Goal: Transaction & Acquisition: Purchase product/service

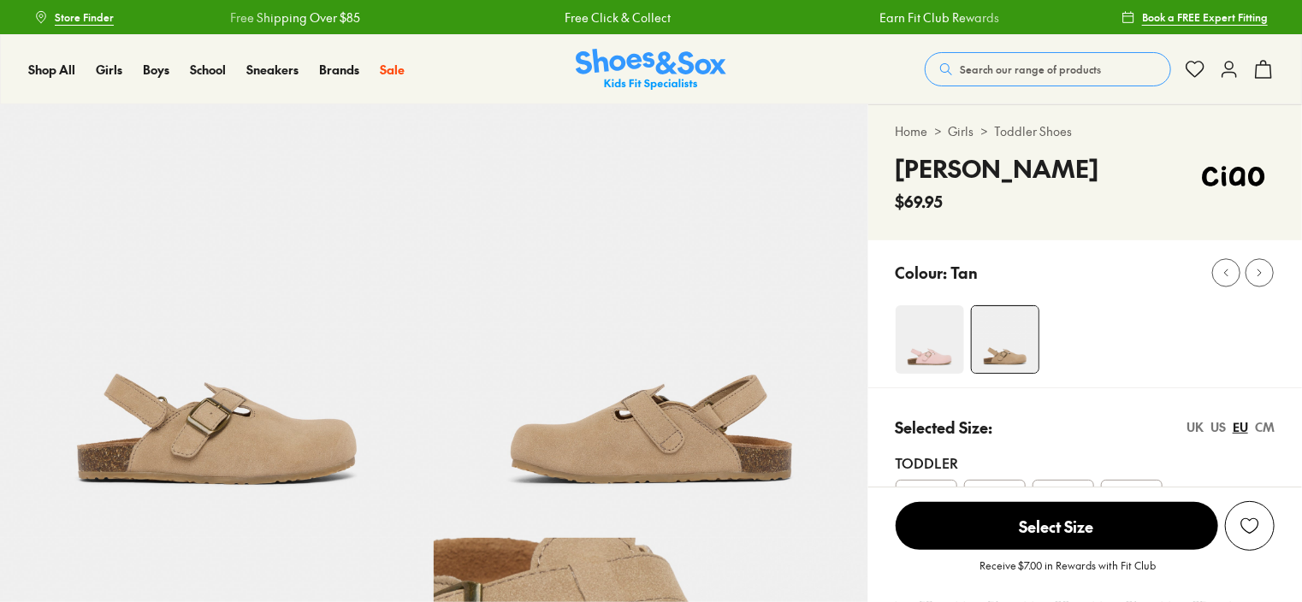
select select "*"
click at [1071, 529] on span "Select Size" at bounding box center [1056, 526] width 322 height 48
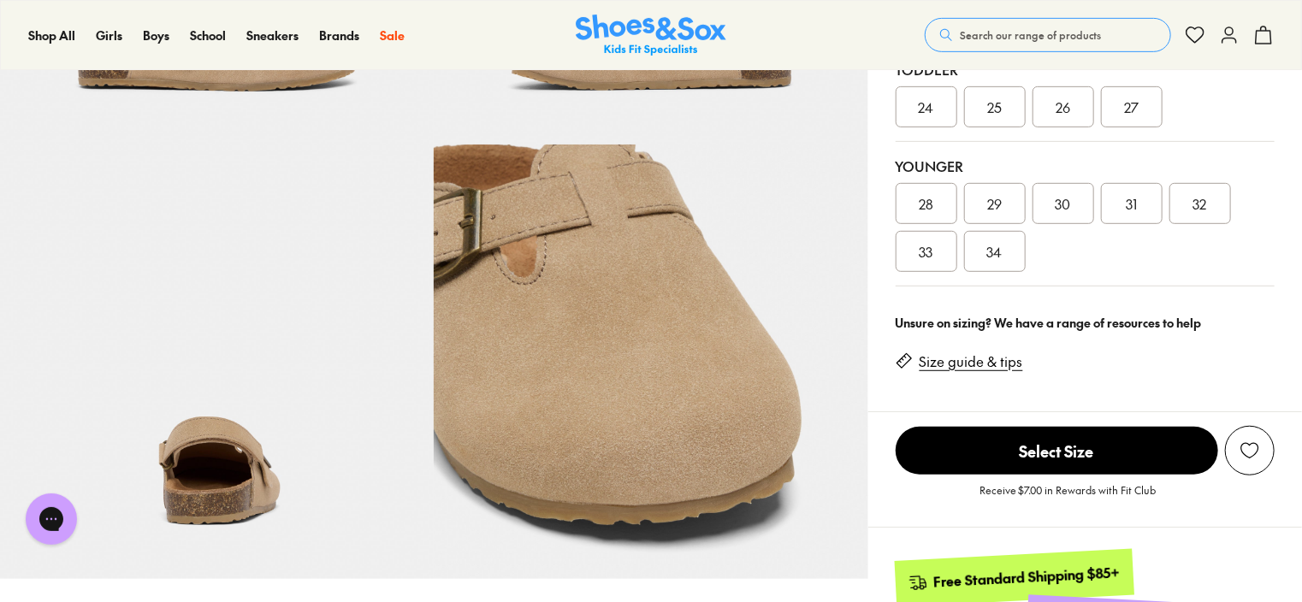
scroll to position [397, 0]
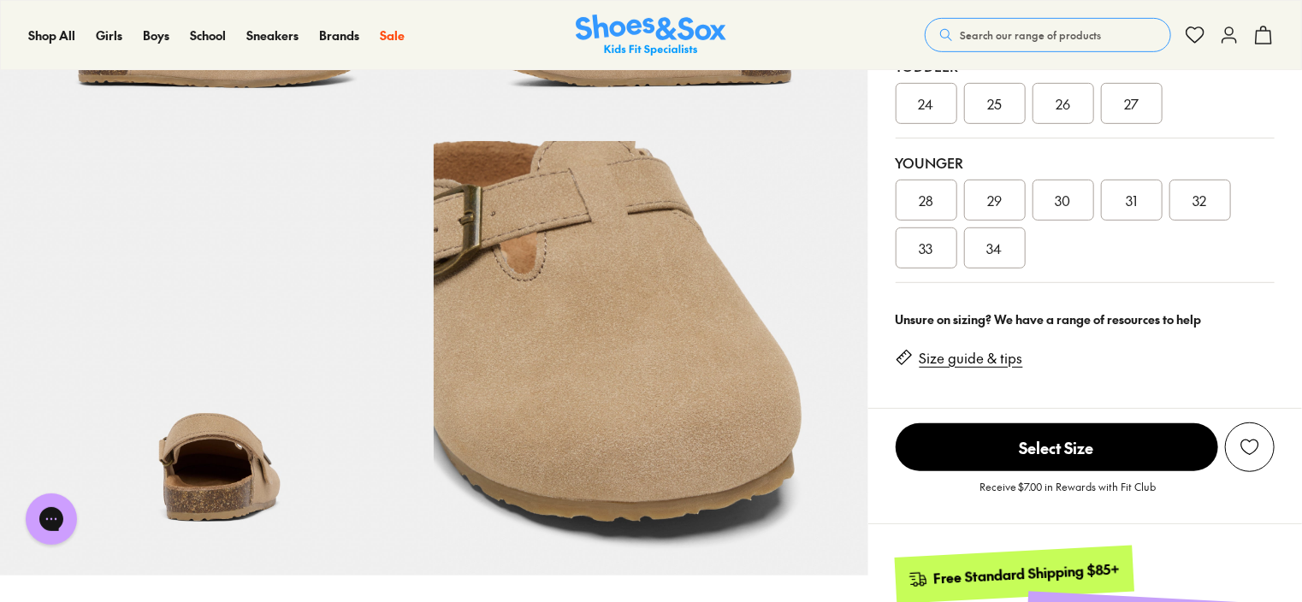
click at [971, 357] on link "Size guide & tips" at bounding box center [970, 358] width 103 height 19
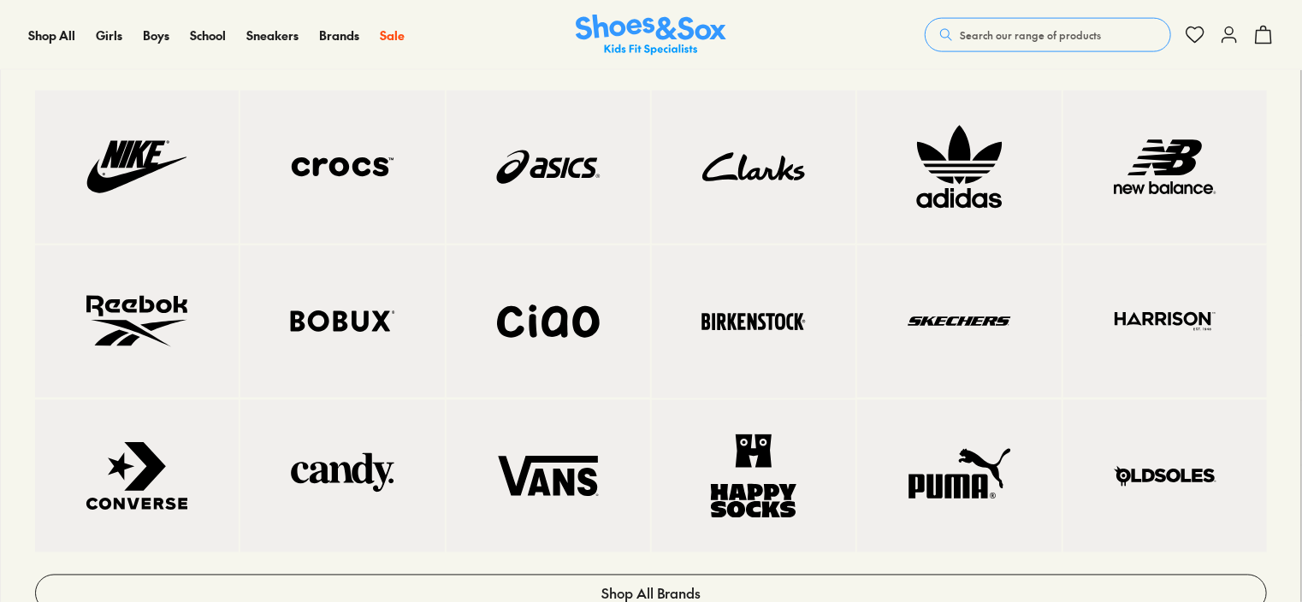
scroll to position [397, 0]
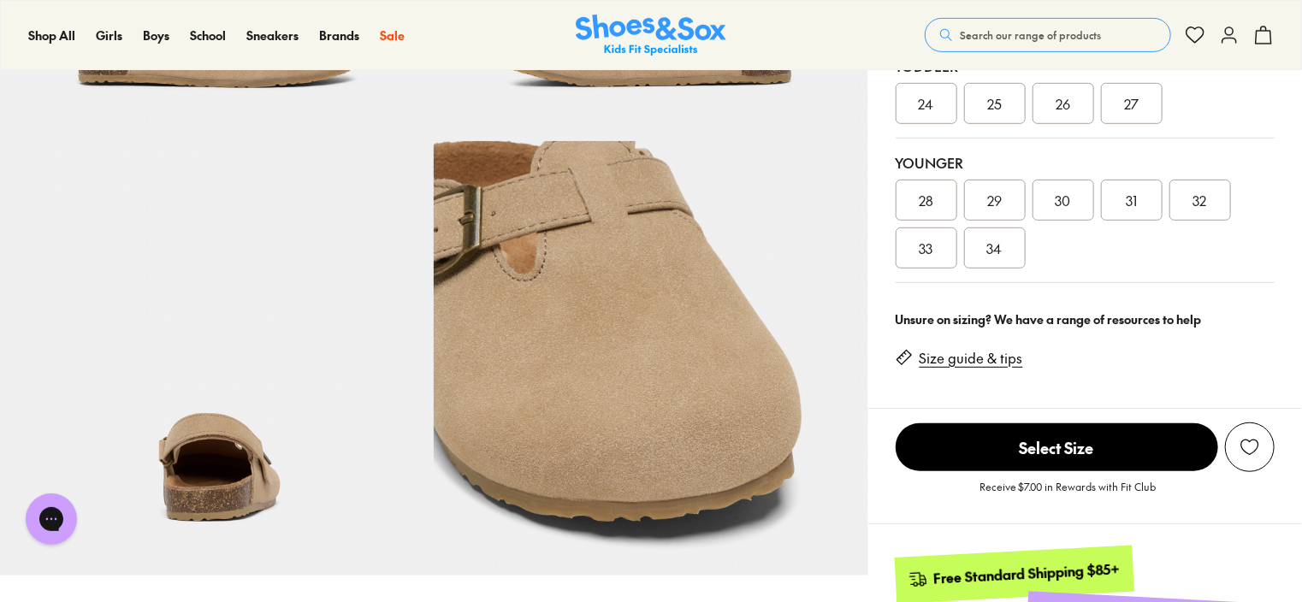
click at [971, 354] on link "Size guide & tips" at bounding box center [970, 358] width 103 height 19
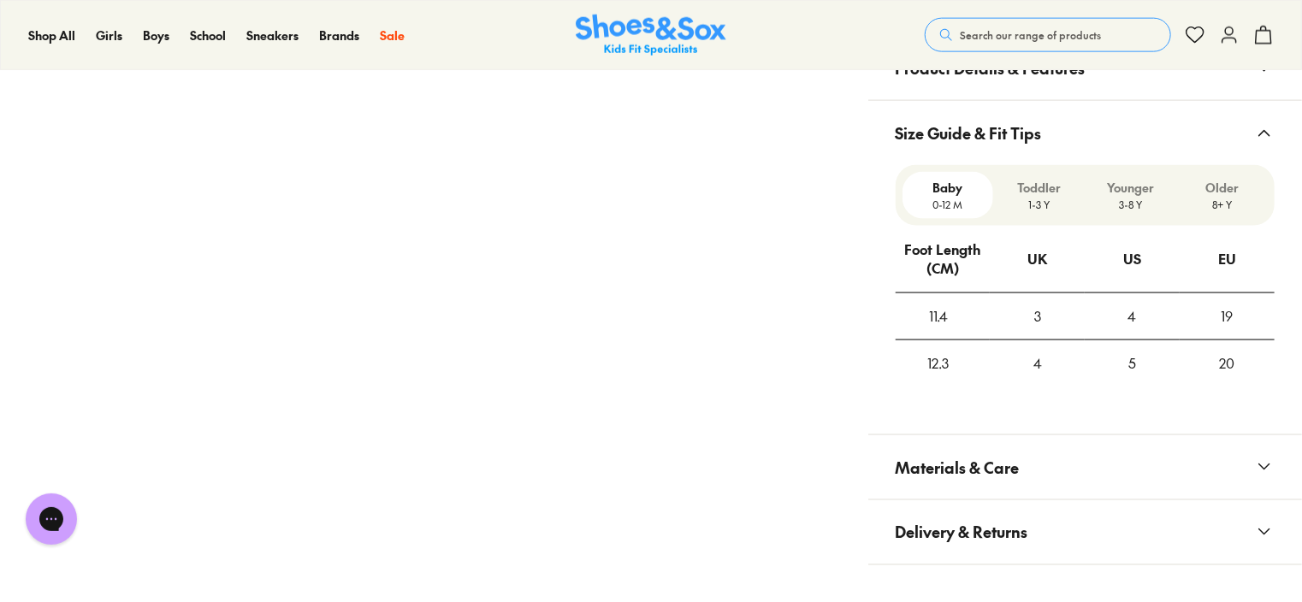
scroll to position [1122, 0]
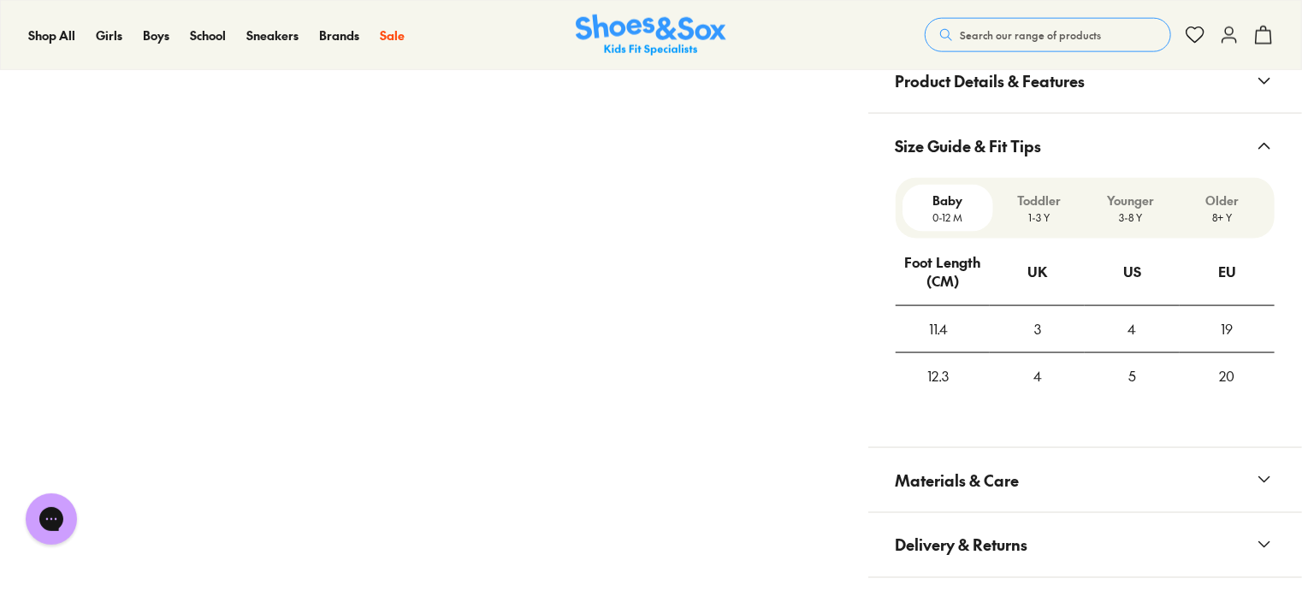
click at [1131, 327] on div "4" at bounding box center [1131, 329] width 95 height 46
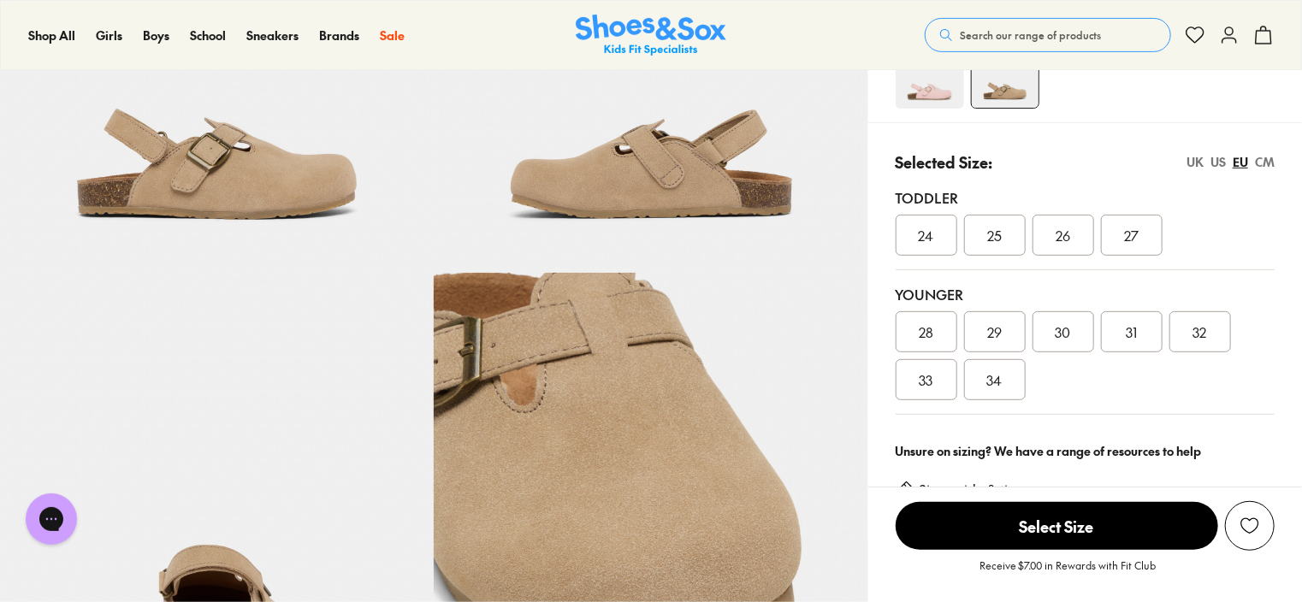
scroll to position [274, 0]
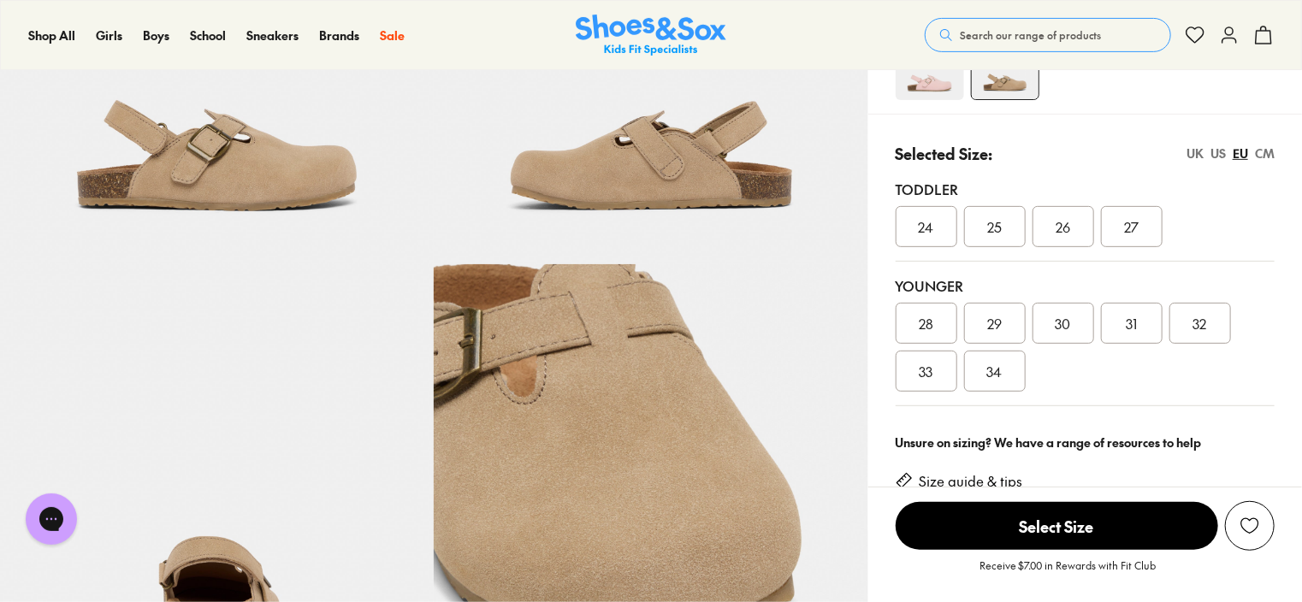
click at [1217, 151] on div "US" at bounding box center [1217, 154] width 15 height 18
click at [1189, 151] on div "UK" at bounding box center [1194, 154] width 17 height 18
